Goal: Information Seeking & Learning: Learn about a topic

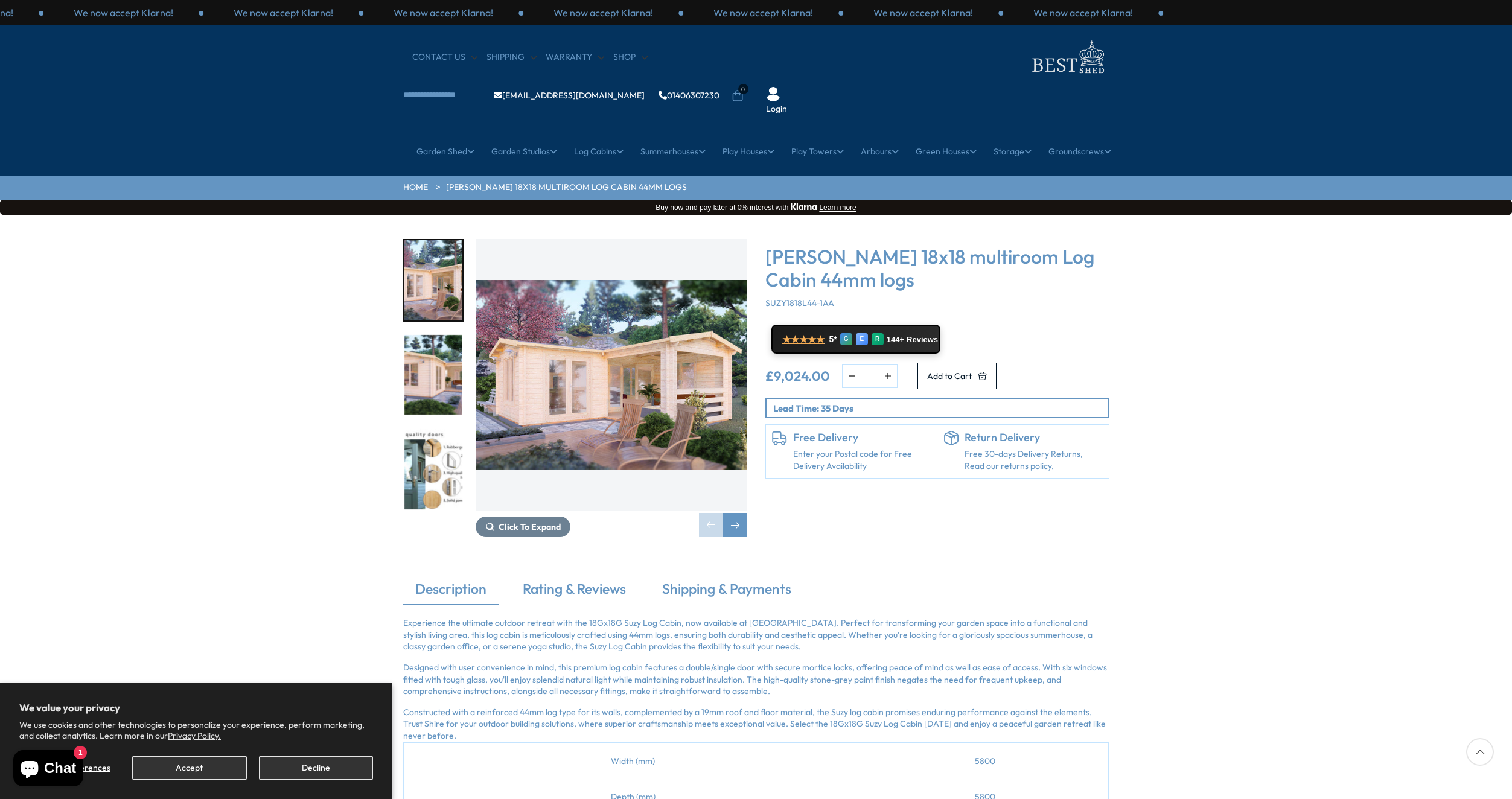
click at [618, 313] on img "1 / 7" at bounding box center [611, 375] width 272 height 272
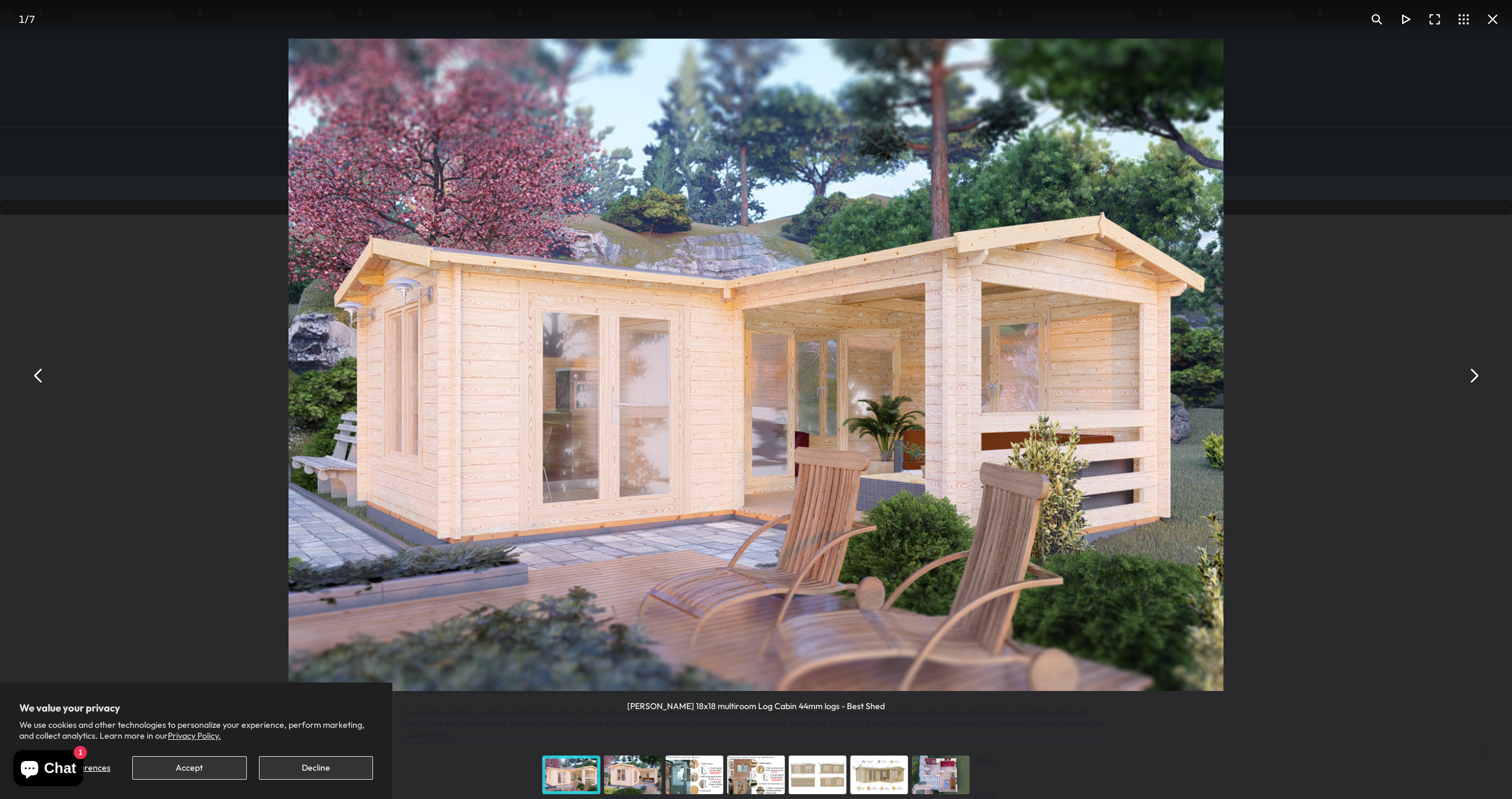
click at [1475, 377] on button "You can close this modal content with the ESC key" at bounding box center [1473, 376] width 29 height 29
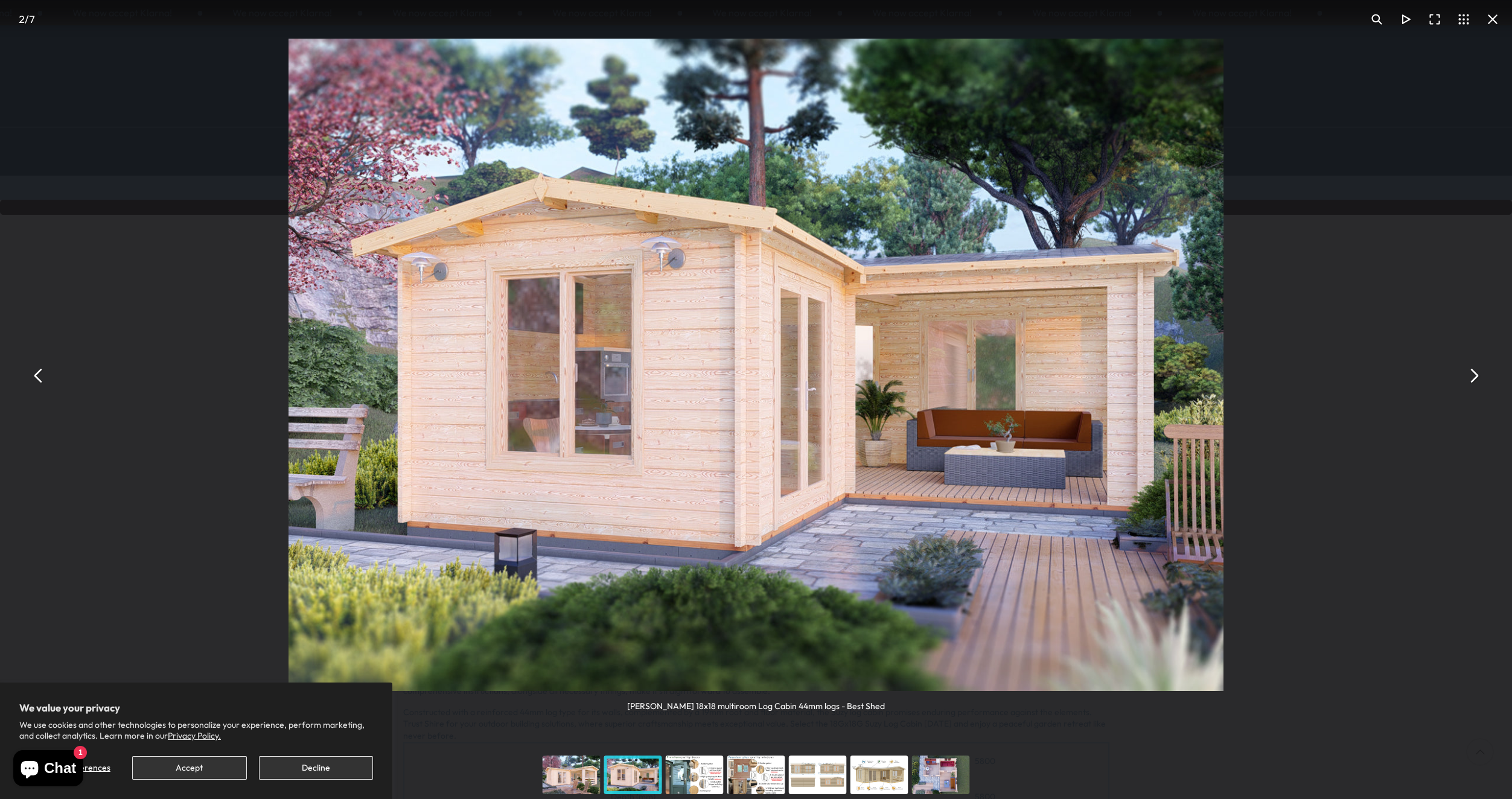
click at [1475, 377] on button "You can close this modal content with the ESC key" at bounding box center [1473, 376] width 29 height 29
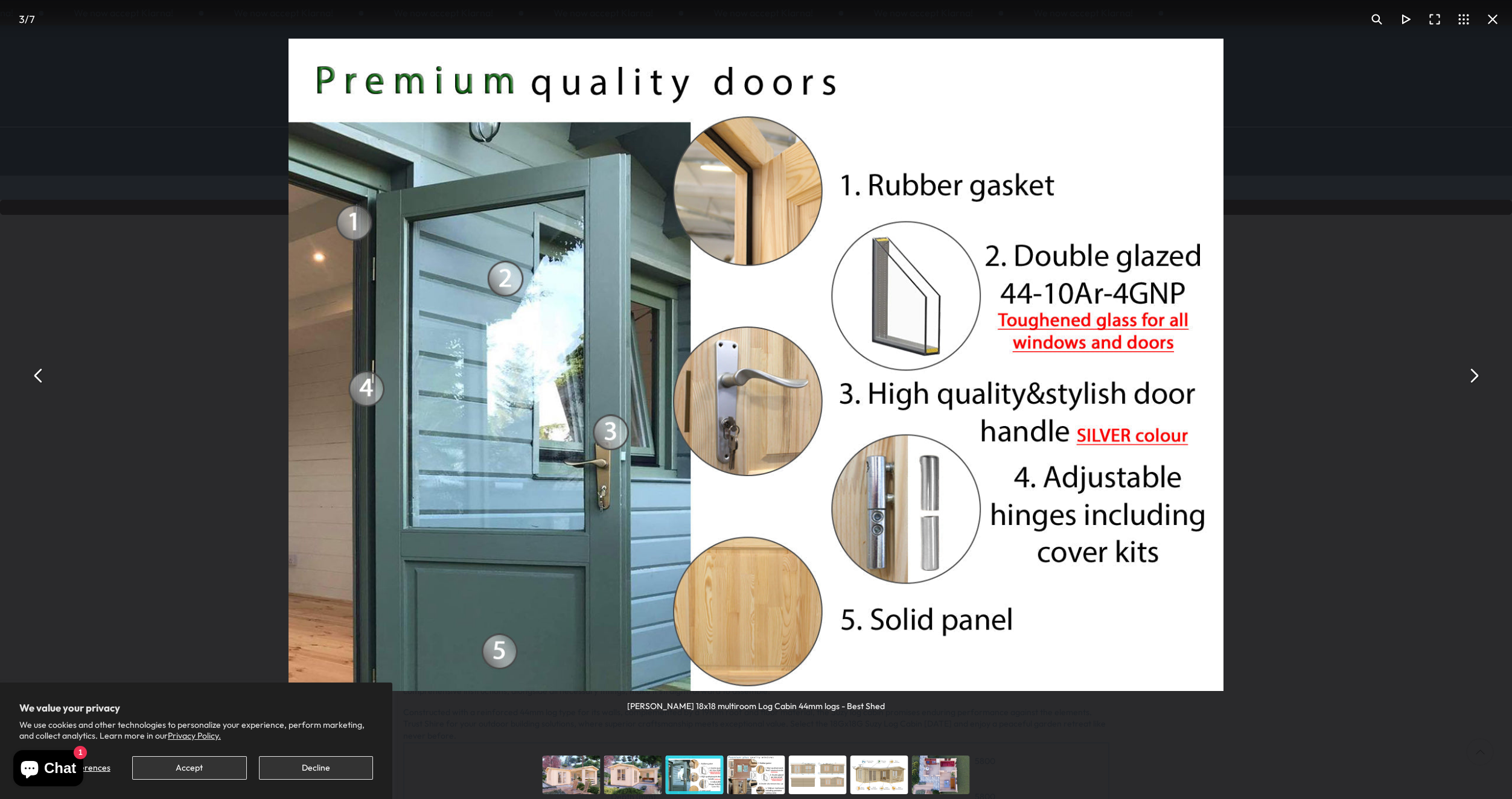
click at [1475, 377] on button "You can close this modal content with the ESC key" at bounding box center [1473, 376] width 29 height 29
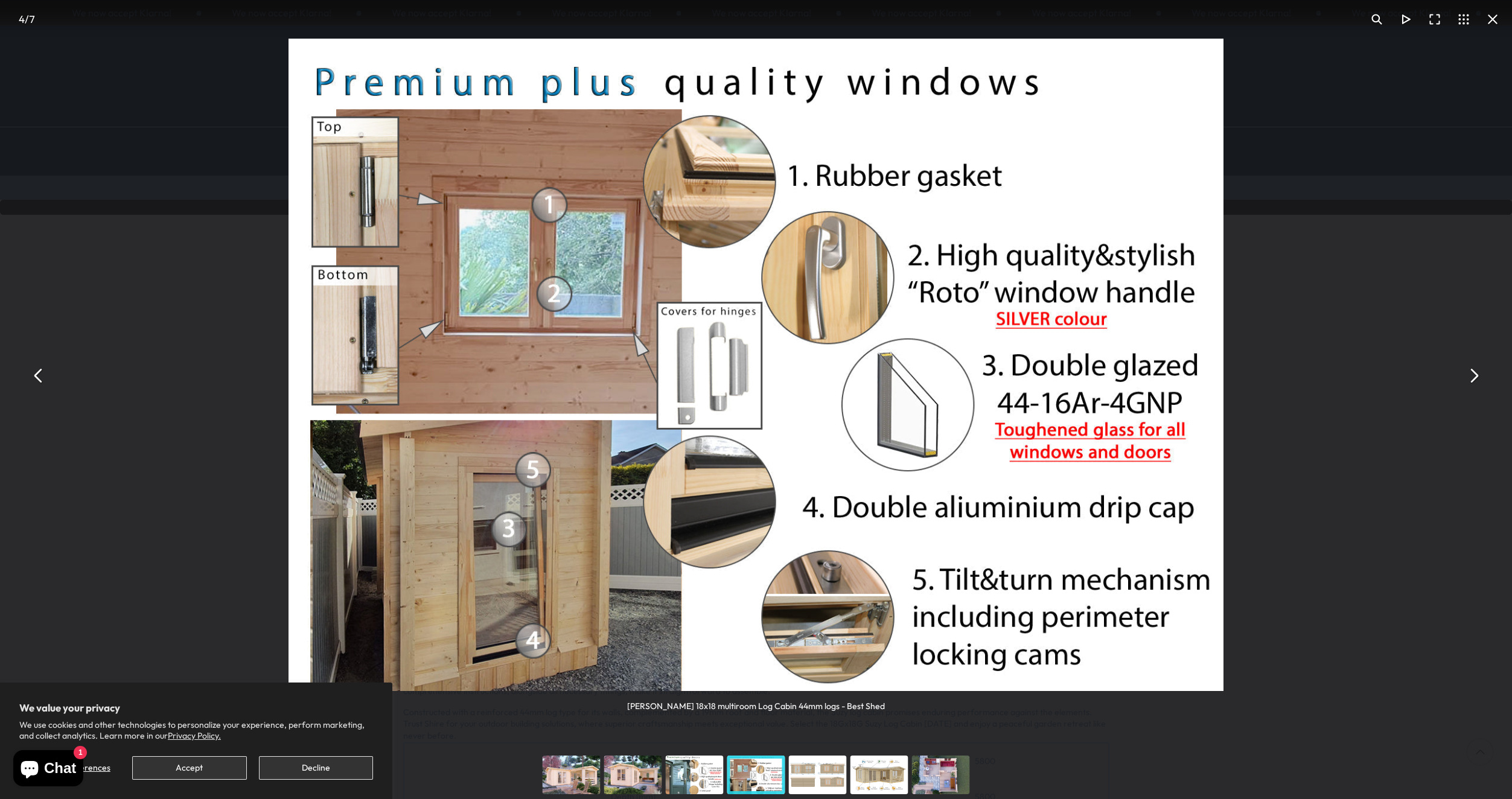
click at [1475, 377] on button "You can close this modal content with the ESC key" at bounding box center [1473, 376] width 29 height 29
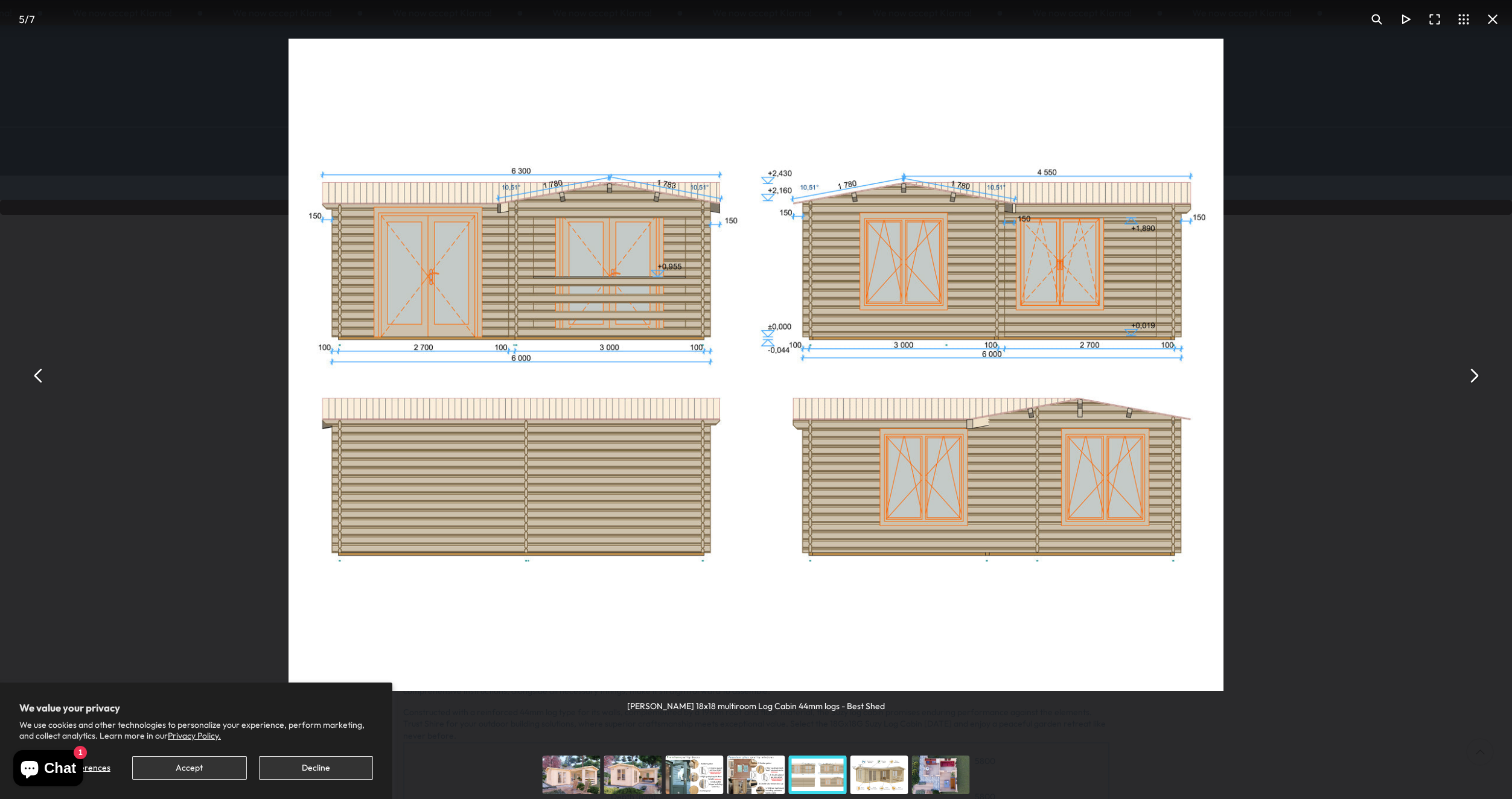
click at [1477, 381] on button "You can close this modal content with the ESC key" at bounding box center [1473, 376] width 29 height 29
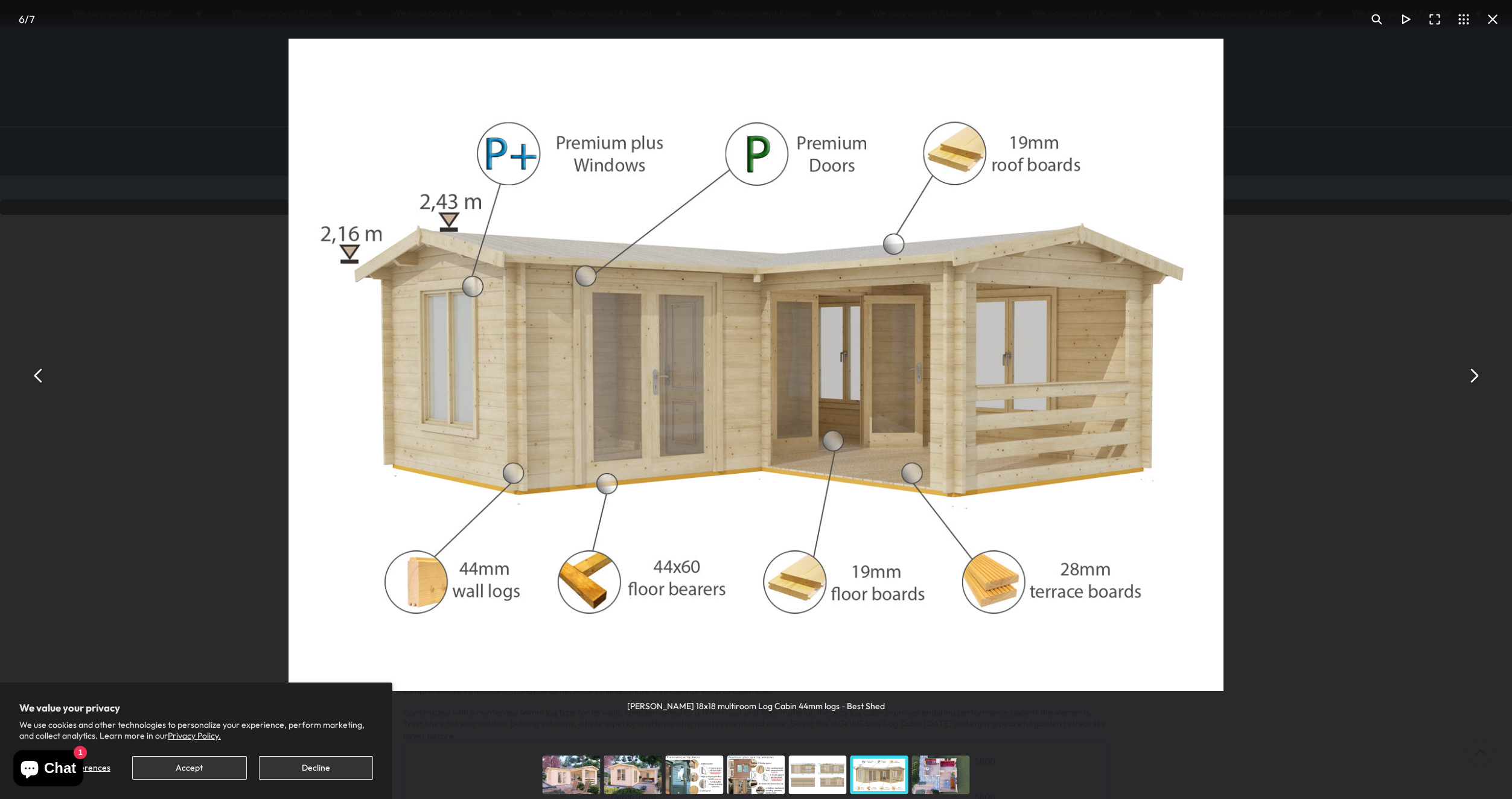
click at [1463, 342] on div "[PERSON_NAME] 18x18 multiroom Log Cabin 44mm logs - Best Shed" at bounding box center [756, 376] width 1512 height 751
